Goal: Task Accomplishment & Management: Use online tool/utility

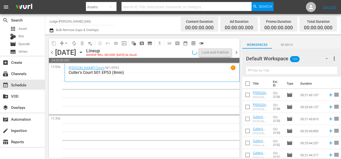
scroll to position [2358, 0]
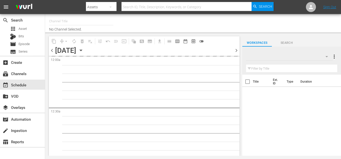
type input "Judge Nosey (349)"
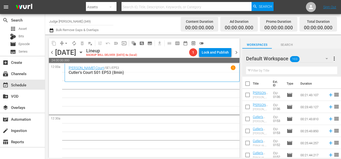
click at [245, 87] on input "checkbox" at bounding box center [247, 84] width 11 height 11
checkbox input "true"
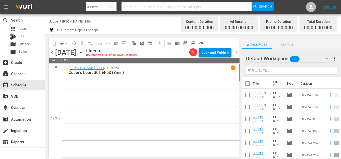
checkbox input "true"
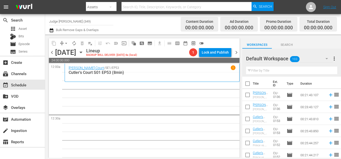
checkbox input "true"
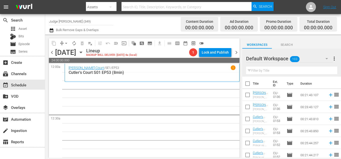
checkbox input "true"
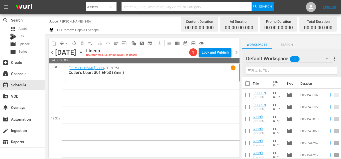
checkbox input "true"
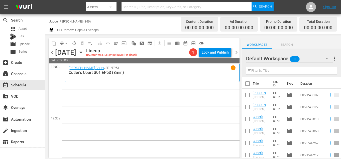
checkbox input "true"
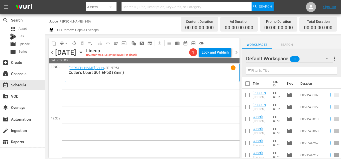
checkbox input "true"
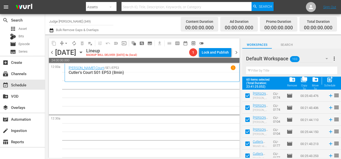
scroll to position [677, 0]
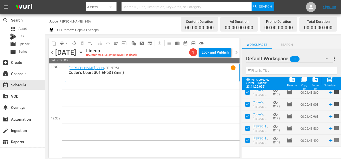
click at [294, 80] on span "folder_delete" at bounding box center [292, 79] width 7 height 7
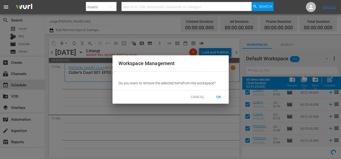
click at [215, 97] on span "OK" at bounding box center [219, 97] width 8 height 6
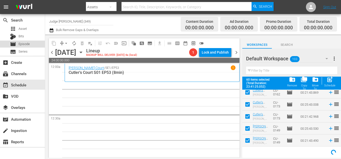
click at [24, 44] on span "Episode" at bounding box center [24, 44] width 11 height 5
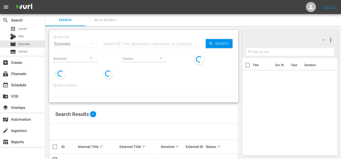
click at [99, 15] on button "Bulk Search" at bounding box center [105, 20] width 40 height 12
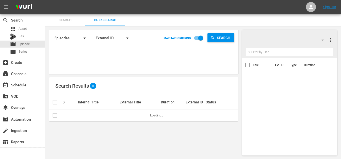
click at [94, 58] on textarea at bounding box center [144, 57] width 179 height 23
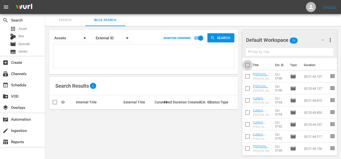
click at [247, 66] on input "checkbox" at bounding box center [247, 66] width 11 height 11
checkbox input "true"
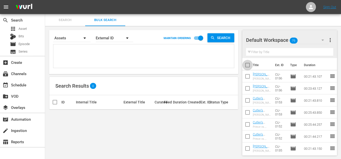
checkbox input "true"
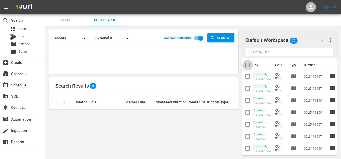
checkbox input "true"
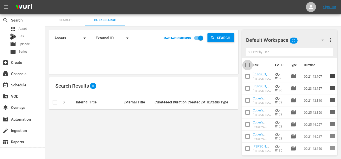
checkbox input "true"
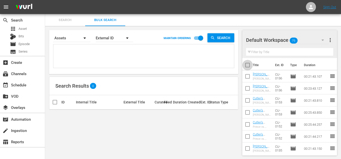
checkbox input "true"
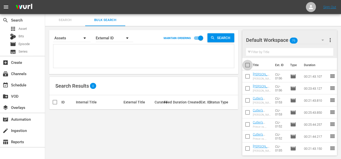
checkbox input "true"
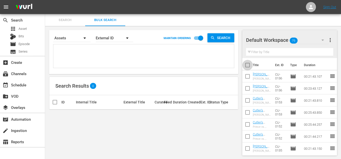
checkbox input "true"
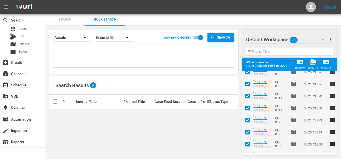
scroll to position [459, 0]
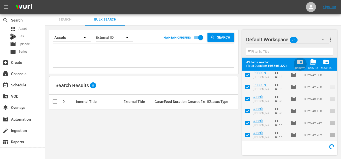
click at [300, 64] on span "folder_delete" at bounding box center [299, 62] width 7 height 7
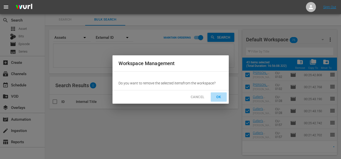
click at [219, 97] on span "OK" at bounding box center [219, 97] width 8 height 6
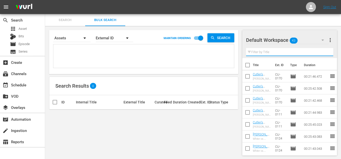
click at [277, 51] on input "text" at bounding box center [289, 52] width 87 height 8
click at [248, 64] on input "checkbox" at bounding box center [247, 66] width 11 height 11
checkbox input "true"
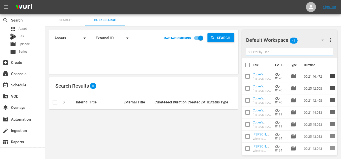
checkbox input "true"
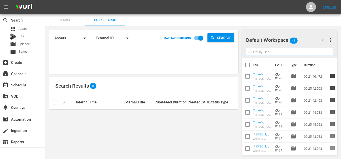
checkbox input "true"
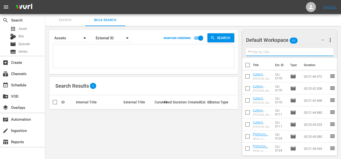
checkbox input "true"
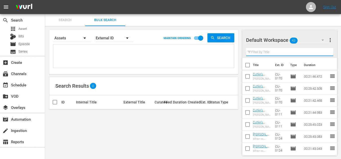
checkbox input "true"
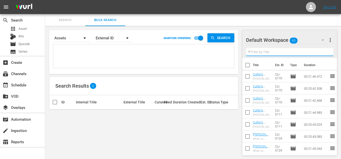
checkbox input "true"
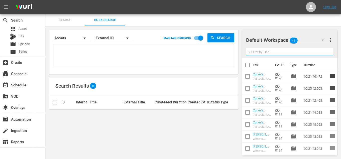
checkbox input "true"
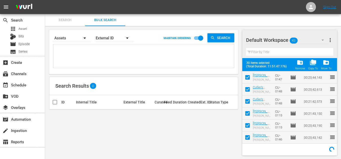
scroll to position [1, 0]
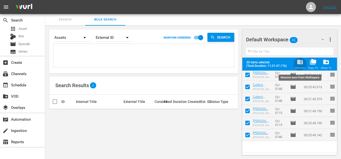
click at [300, 66] on div "Remove" at bounding box center [300, 67] width 10 height 3
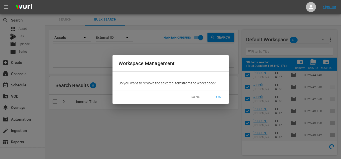
click at [216, 99] on span "OK" at bounding box center [219, 97] width 8 height 6
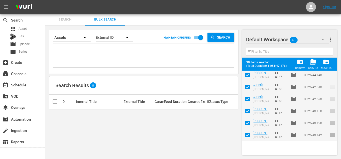
checkbox input "false"
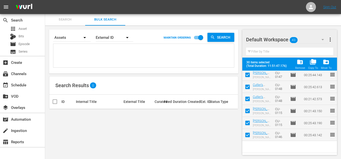
checkbox input "false"
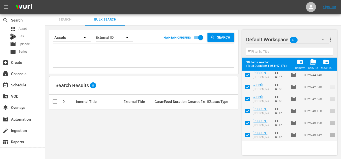
checkbox input "false"
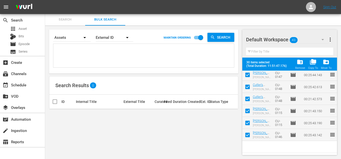
checkbox input "false"
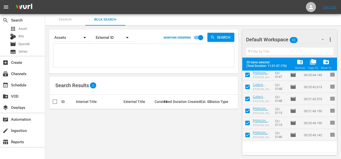
checkbox input "false"
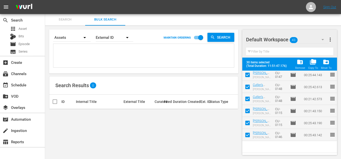
checkbox input "false"
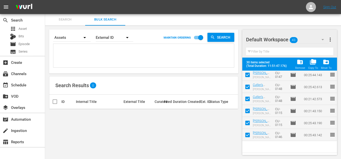
checkbox input "false"
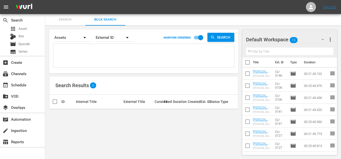
scroll to position [0, 0]
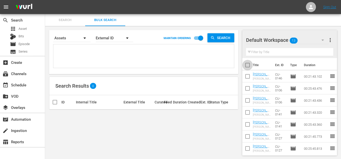
click at [249, 64] on input "checkbox" at bounding box center [247, 66] width 11 height 11
checkbox input "true"
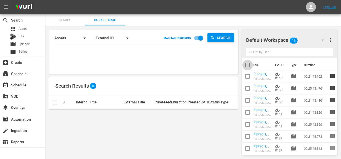
checkbox input "true"
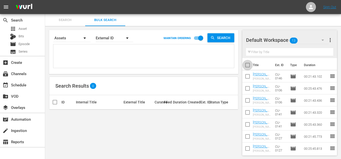
checkbox input "true"
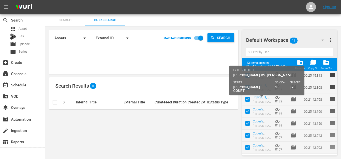
scroll to position [1, 0]
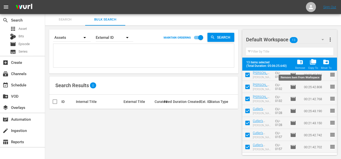
click at [299, 64] on span "folder_delete" at bounding box center [299, 62] width 7 height 7
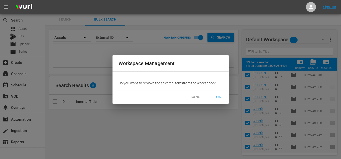
click at [218, 94] on span "OK" at bounding box center [219, 97] width 8 height 6
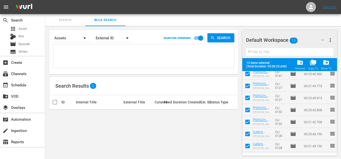
scroll to position [86, 0]
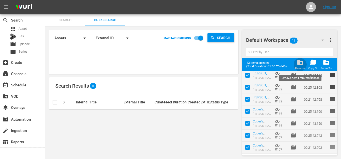
click at [301, 61] on span "folder_delete" at bounding box center [299, 62] width 7 height 7
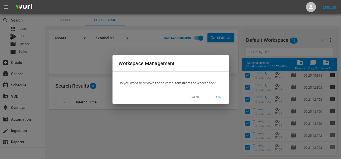
click at [217, 97] on span "OK" at bounding box center [219, 97] width 8 height 6
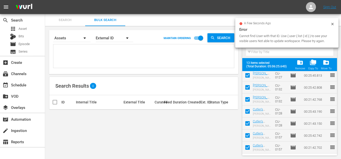
checkbox input "false"
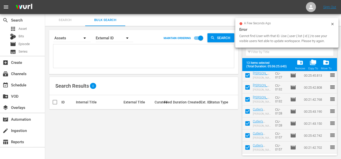
checkbox input "false"
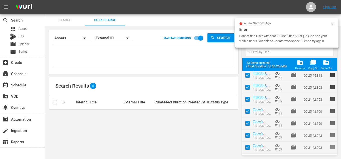
checkbox input "false"
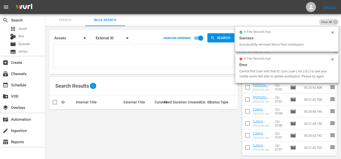
scroll to position [73, 0]
